Goal: Information Seeking & Learning: Learn about a topic

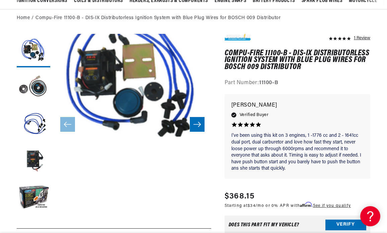
scroll to position [0, 653]
click at [40, 87] on button "Load image 2 in gallery view" at bounding box center [33, 87] width 33 height 33
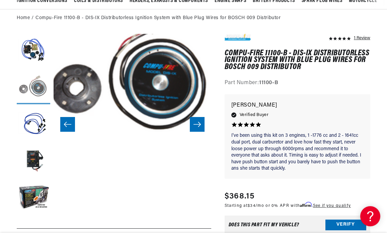
scroll to position [0, 0]
click at [32, 158] on button "Load image 4 in gallery view" at bounding box center [33, 160] width 33 height 33
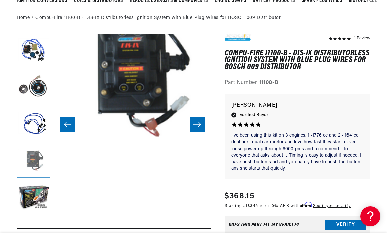
scroll to position [12, 473]
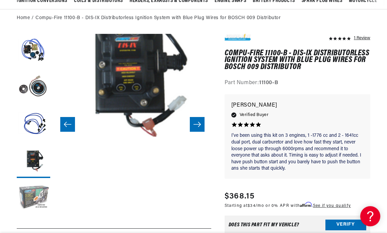
click at [29, 195] on button "Load image 5 in gallery view" at bounding box center [33, 197] width 33 height 33
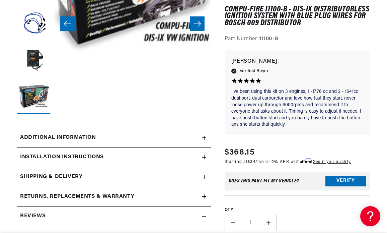
scroll to position [0, 653]
click at [205, 137] on icon at bounding box center [204, 138] width 4 height 4
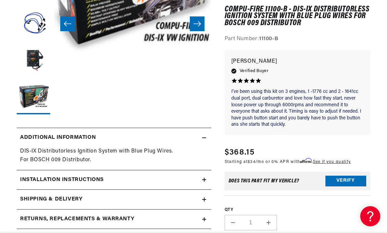
scroll to position [0, 0]
click at [203, 178] on icon at bounding box center [204, 179] width 4 height 4
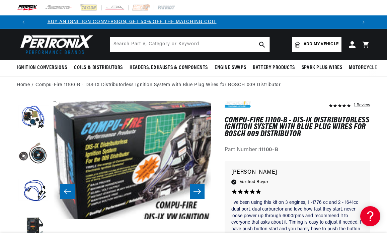
scroll to position [0, 5]
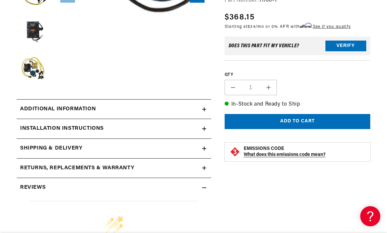
scroll to position [268, 0]
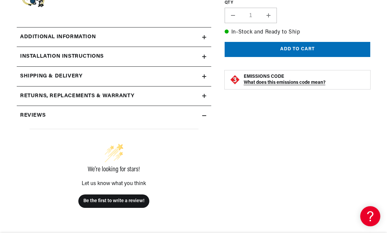
click at [205, 55] on icon at bounding box center [204, 57] width 4 height 4
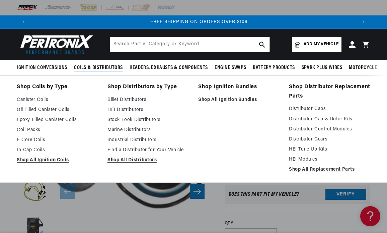
scroll to position [0, 653]
drag, startPoint x: 85, startPoint y: 73, endPoint x: 245, endPoint y: 142, distance: 174.0
click at [245, 142] on li "Shop Ignition Bundles Shop All Ignition Bundles" at bounding box center [238, 128] width 81 height 93
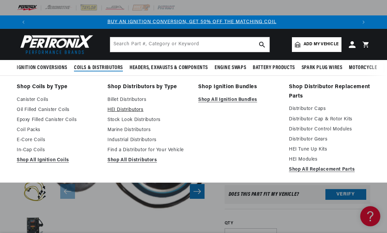
scroll to position [0, 0]
click at [135, 108] on link "HEI Distributors" at bounding box center [147, 110] width 81 height 8
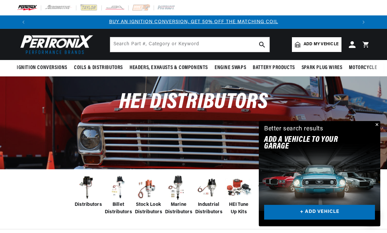
click at [376, 124] on button "Close" at bounding box center [376, 125] width 8 height 8
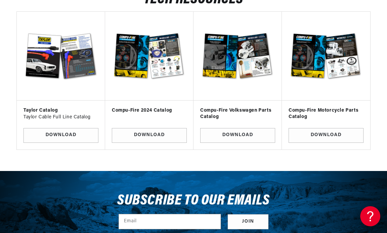
scroll to position [0, 653]
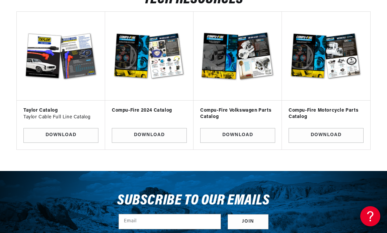
click at [250, 60] on img at bounding box center [237, 55] width 77 height 77
